Goal: Task Accomplishment & Management: Manage account settings

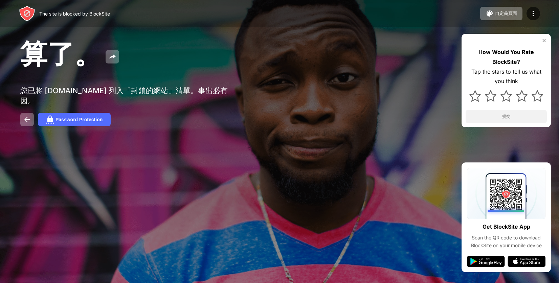
drag, startPoint x: 106, startPoint y: 40, endPoint x: 71, endPoint y: 38, distance: 34.5
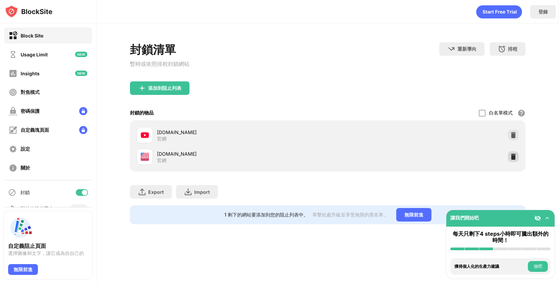
click at [509, 159] on div at bounding box center [512, 156] width 11 height 11
